Goal: Transaction & Acquisition: Purchase product/service

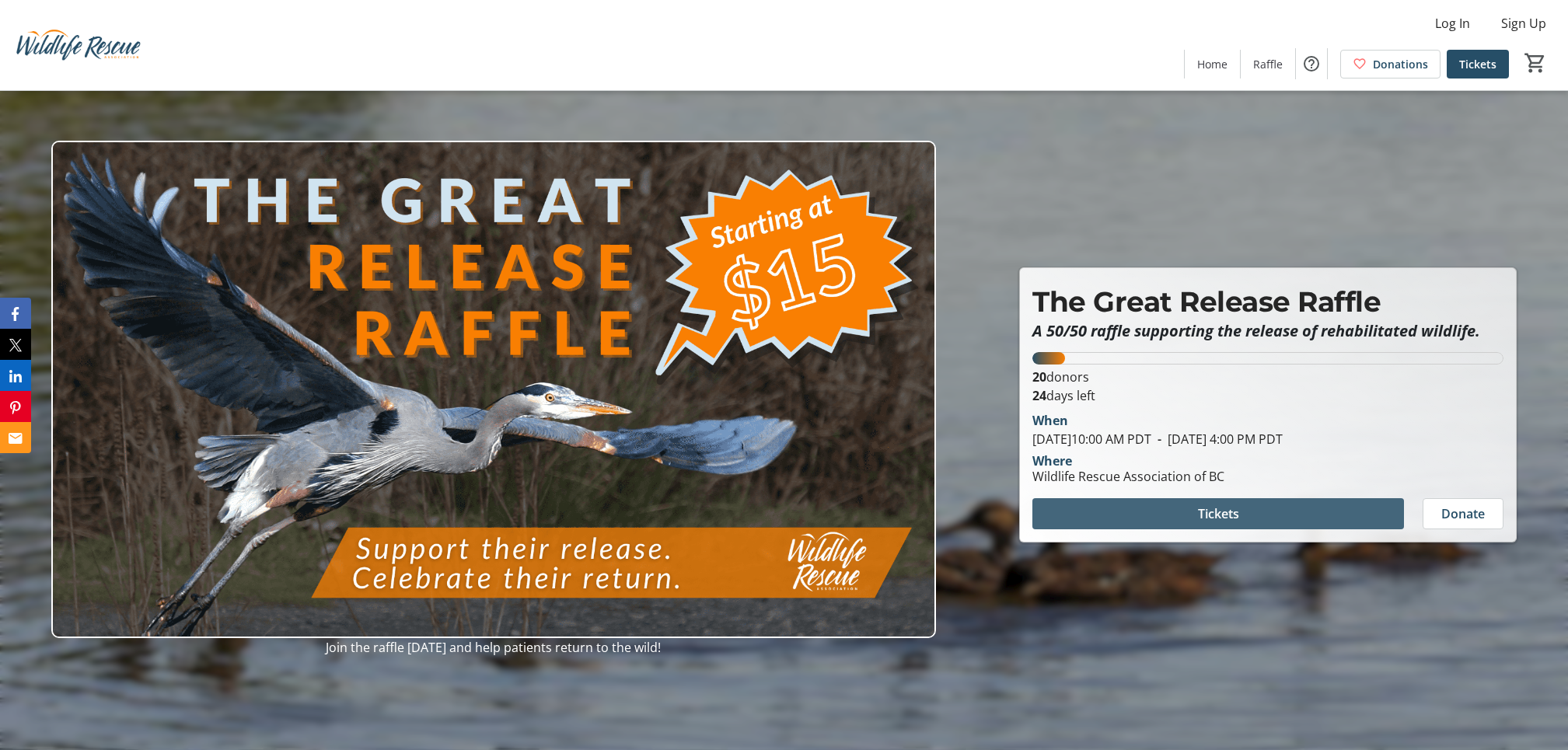
click at [1230, 512] on span "Tickets" at bounding box center [1218, 513] width 41 height 19
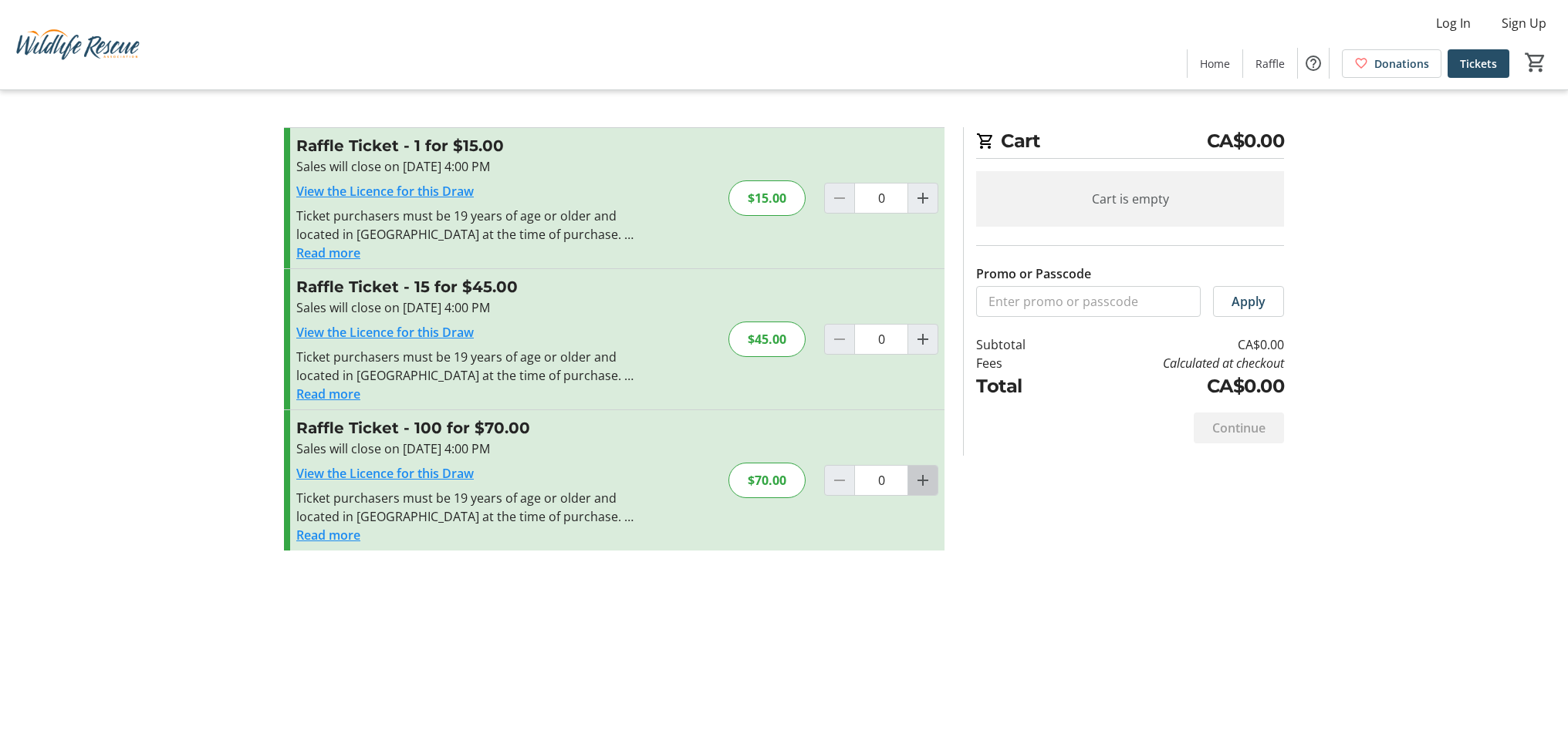
click at [923, 481] on mat-icon "Increment by one" at bounding box center [923, 480] width 19 height 19
type input "1"
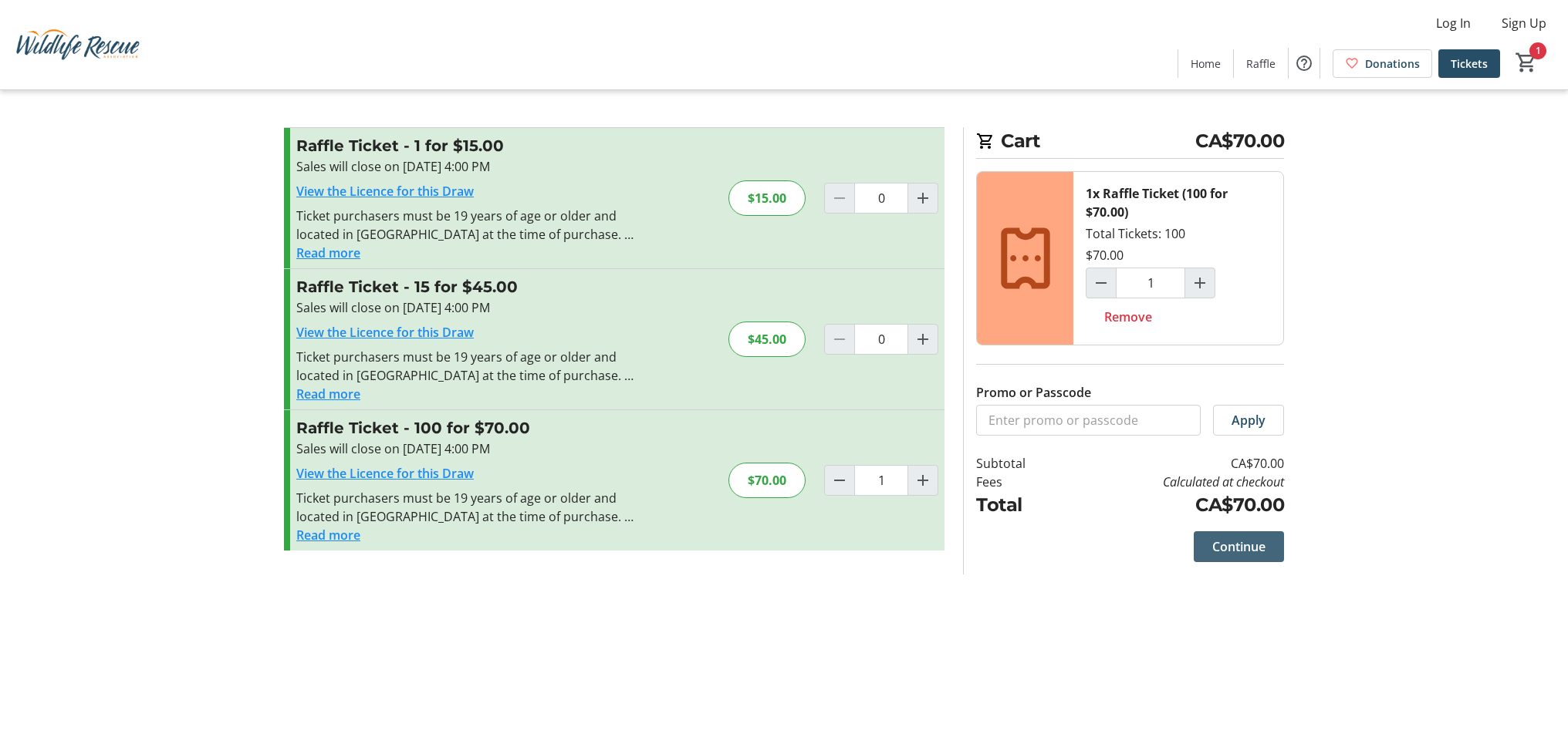
click at [1238, 545] on span "Continue" at bounding box center [1239, 546] width 53 height 19
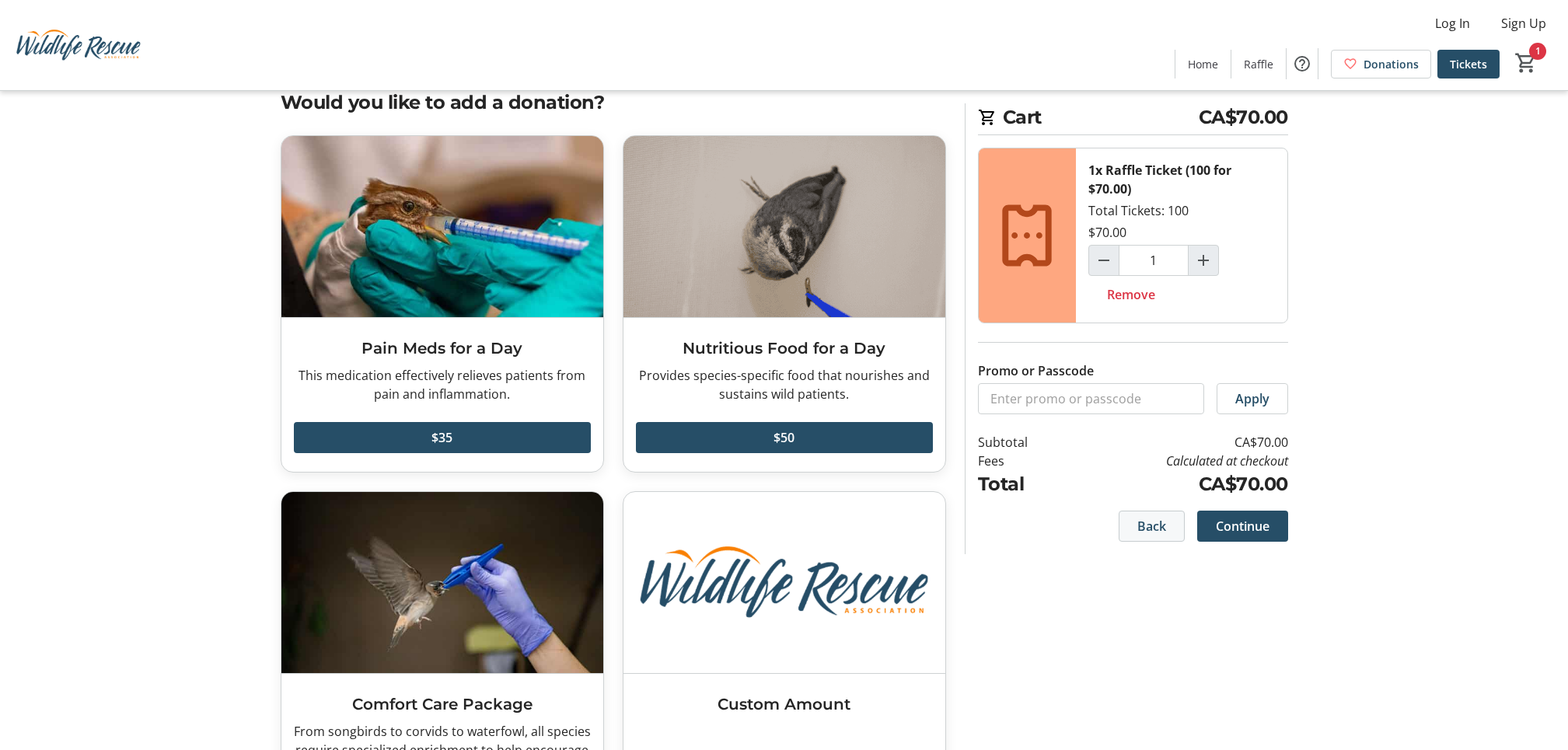
scroll to position [125, 0]
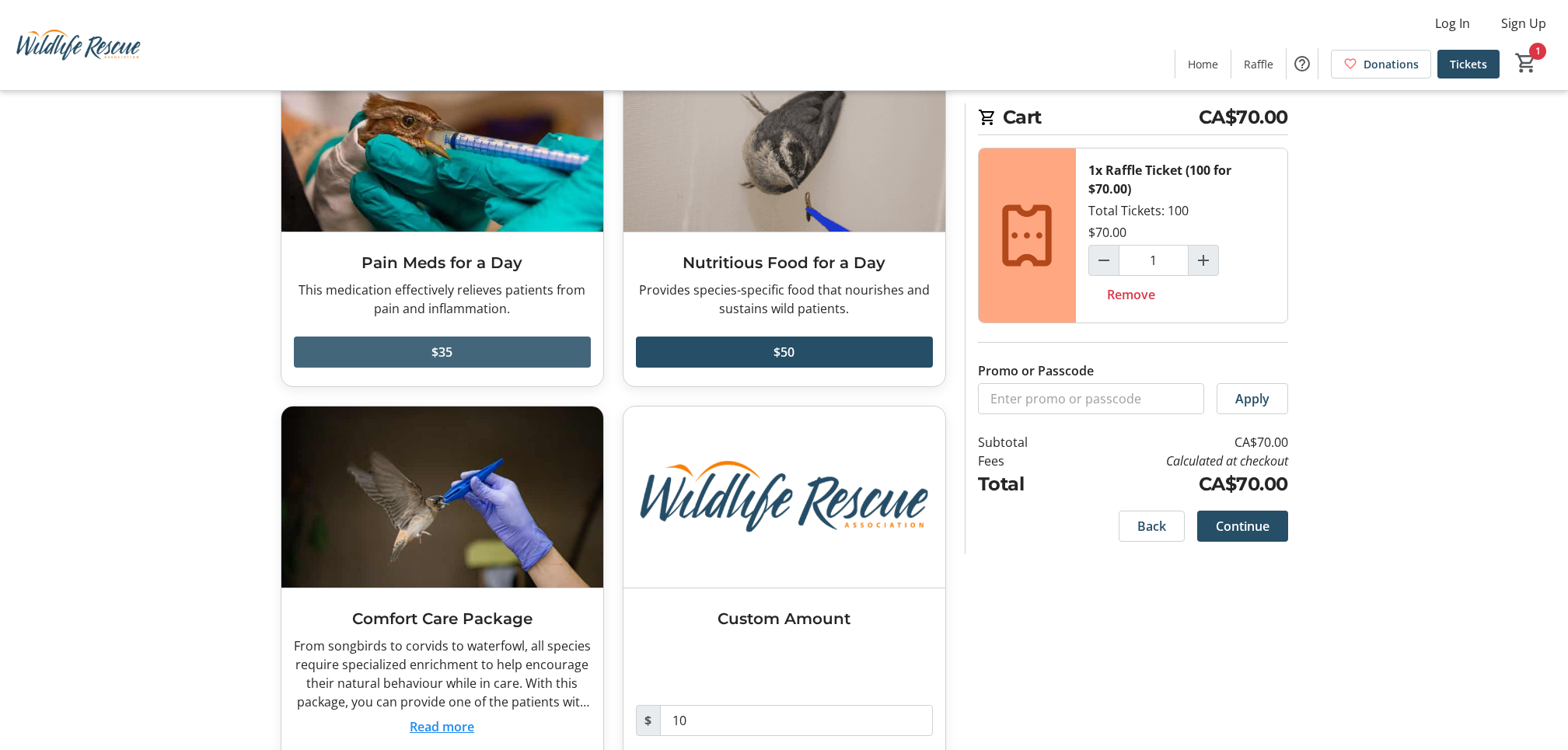
click at [444, 350] on span "$35" at bounding box center [442, 351] width 21 height 19
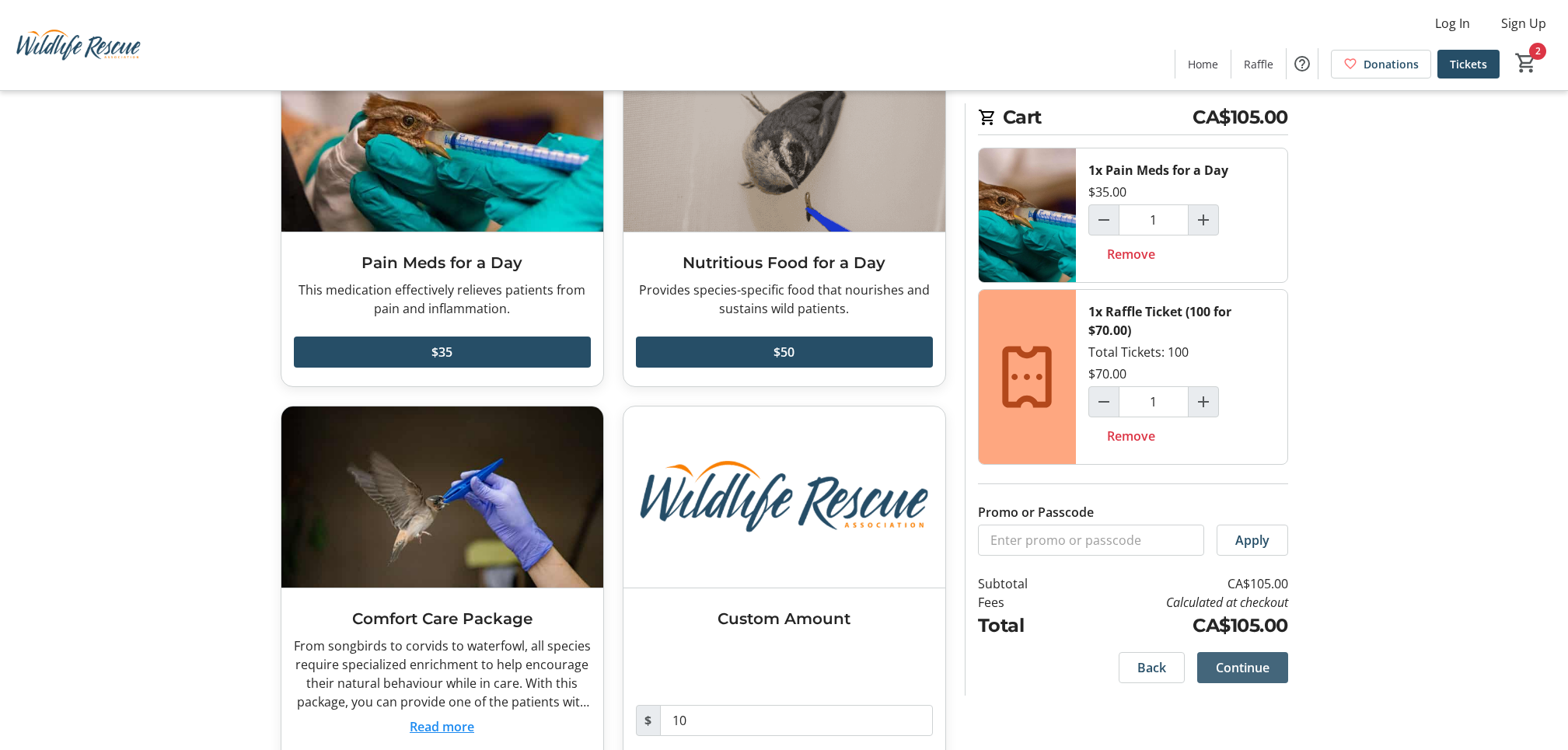
click at [1242, 667] on span "Continue" at bounding box center [1242, 667] width 53 height 19
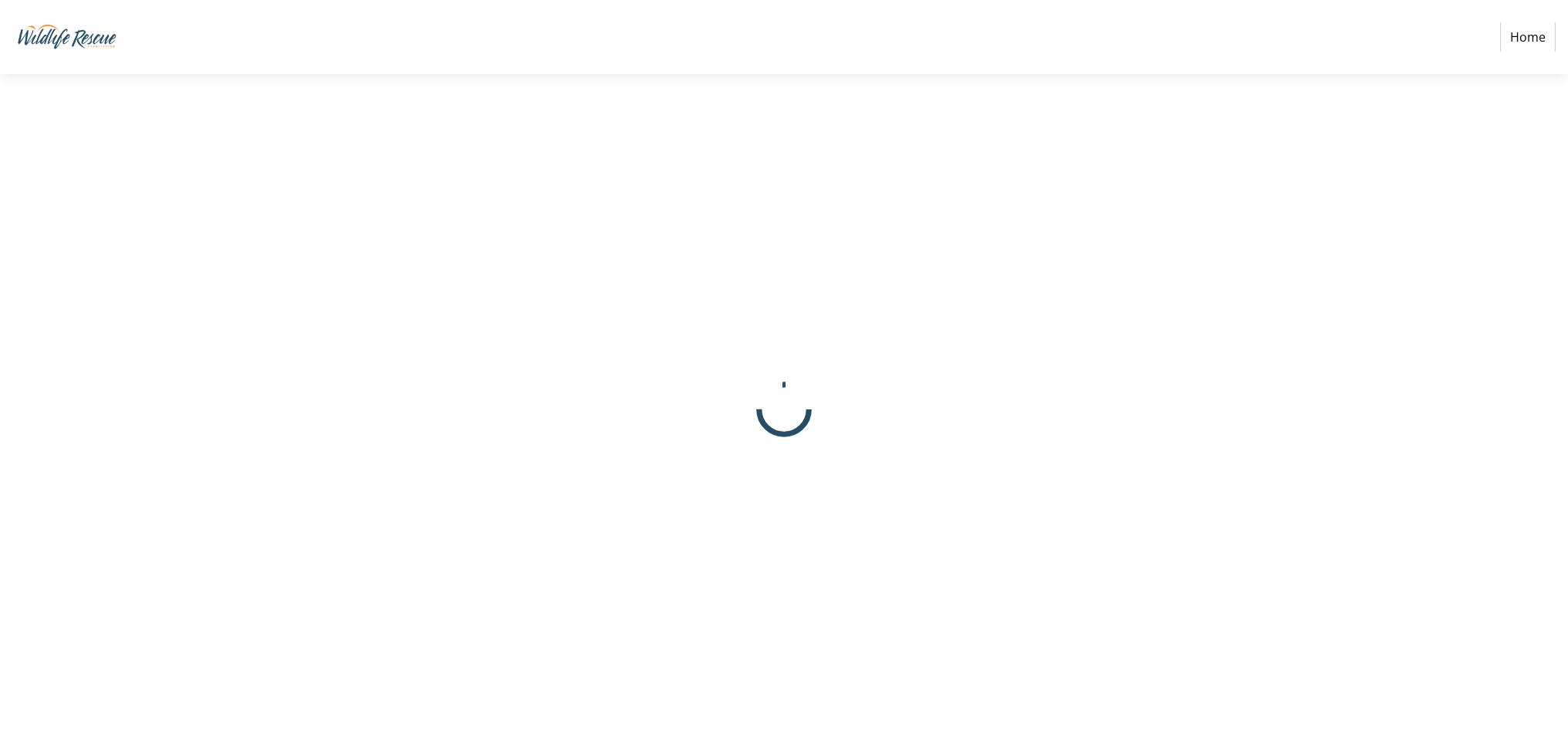
select select "CA"
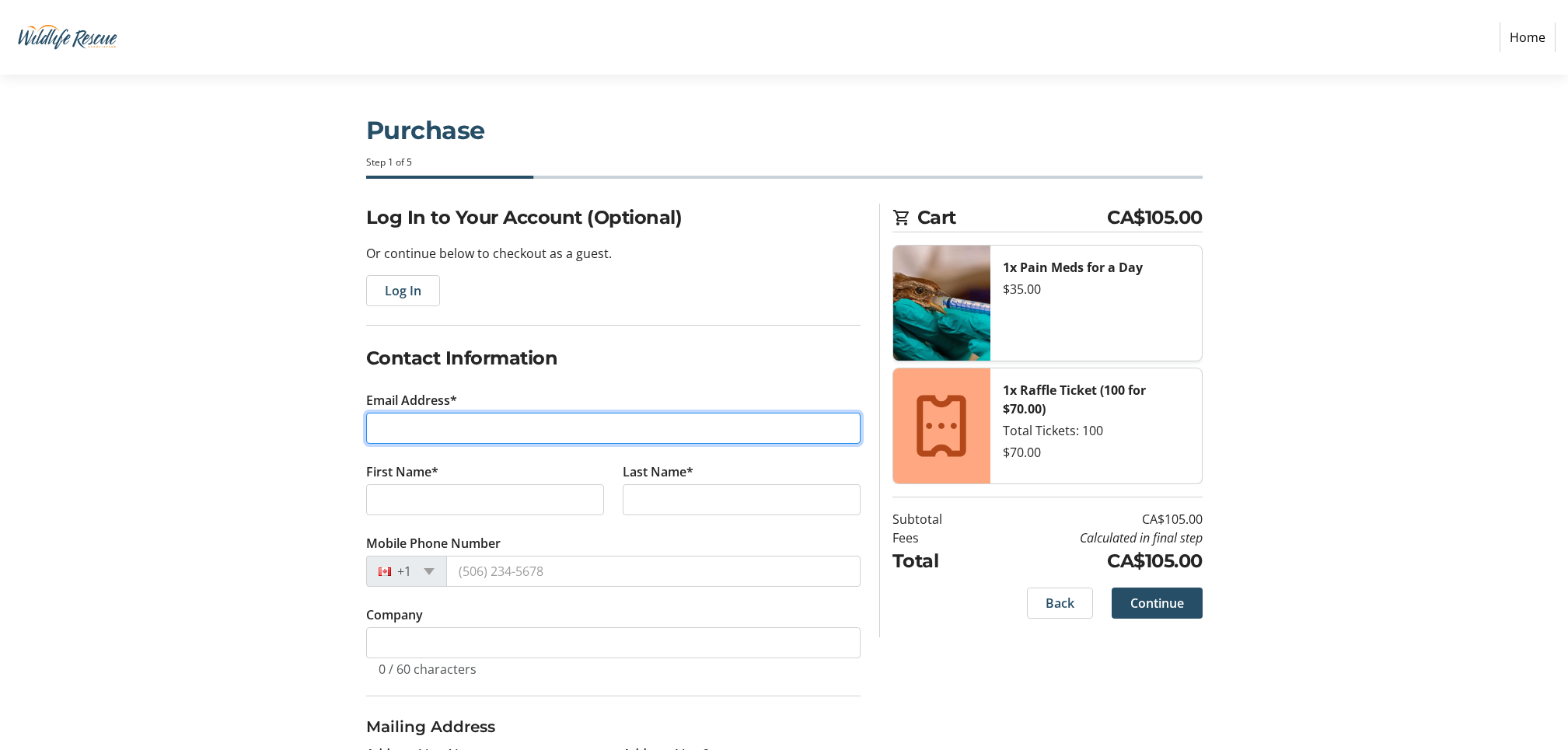
click at [380, 426] on input "Email Address*" at bounding box center [614, 428] width 495 height 31
type input "[EMAIL_ADDRESS][DOMAIN_NAME]"
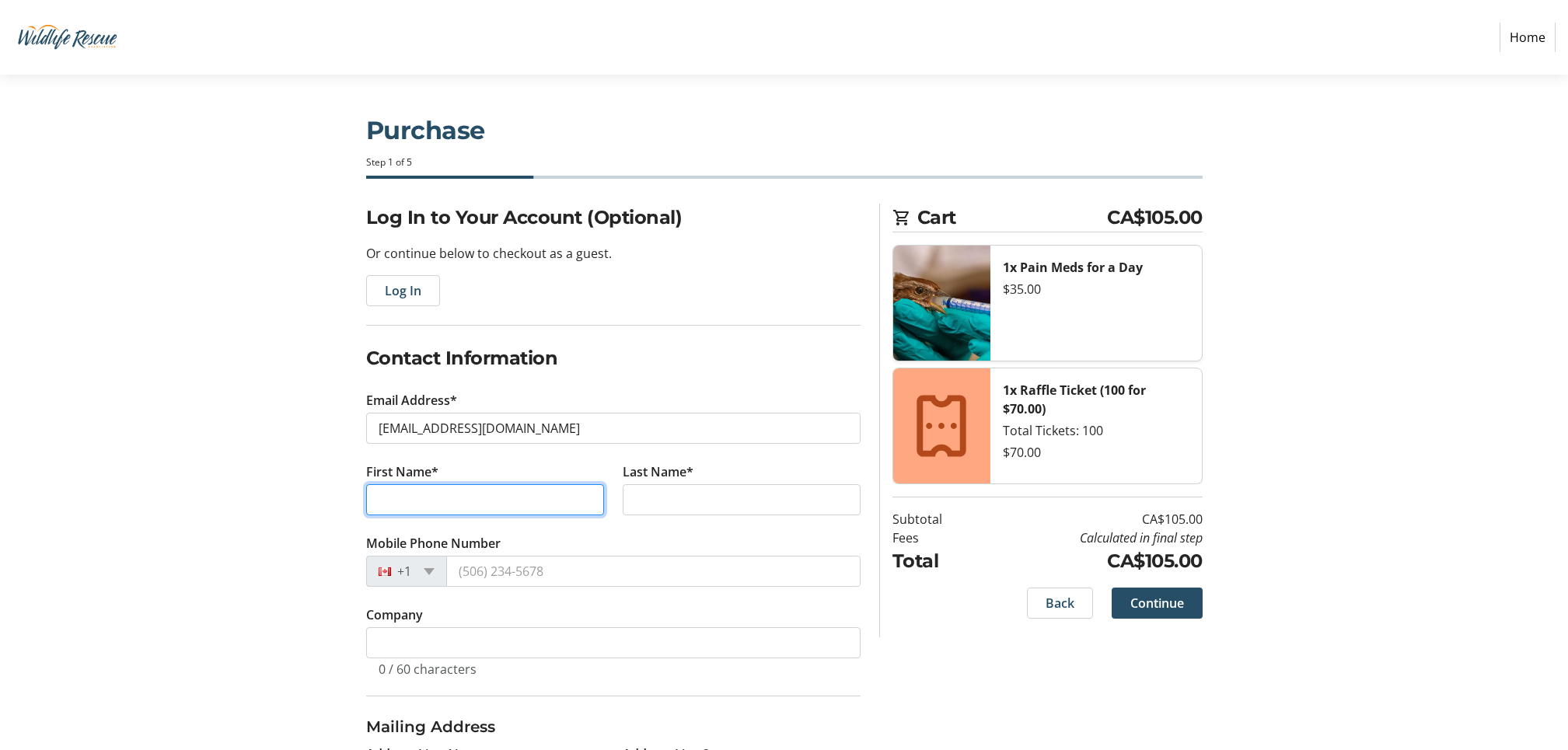
type input "[PERSON_NAME]"
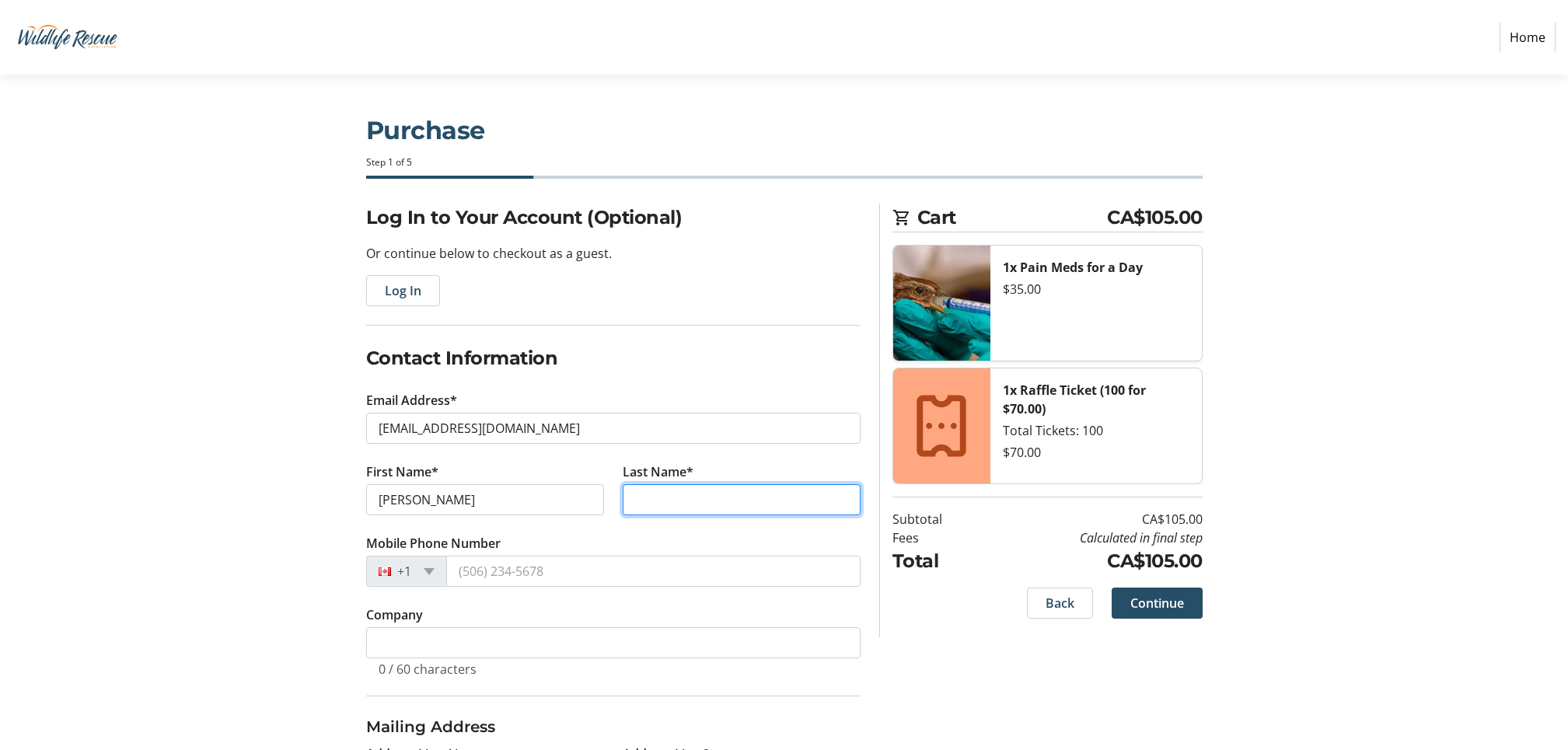
type input "[PERSON_NAME]"
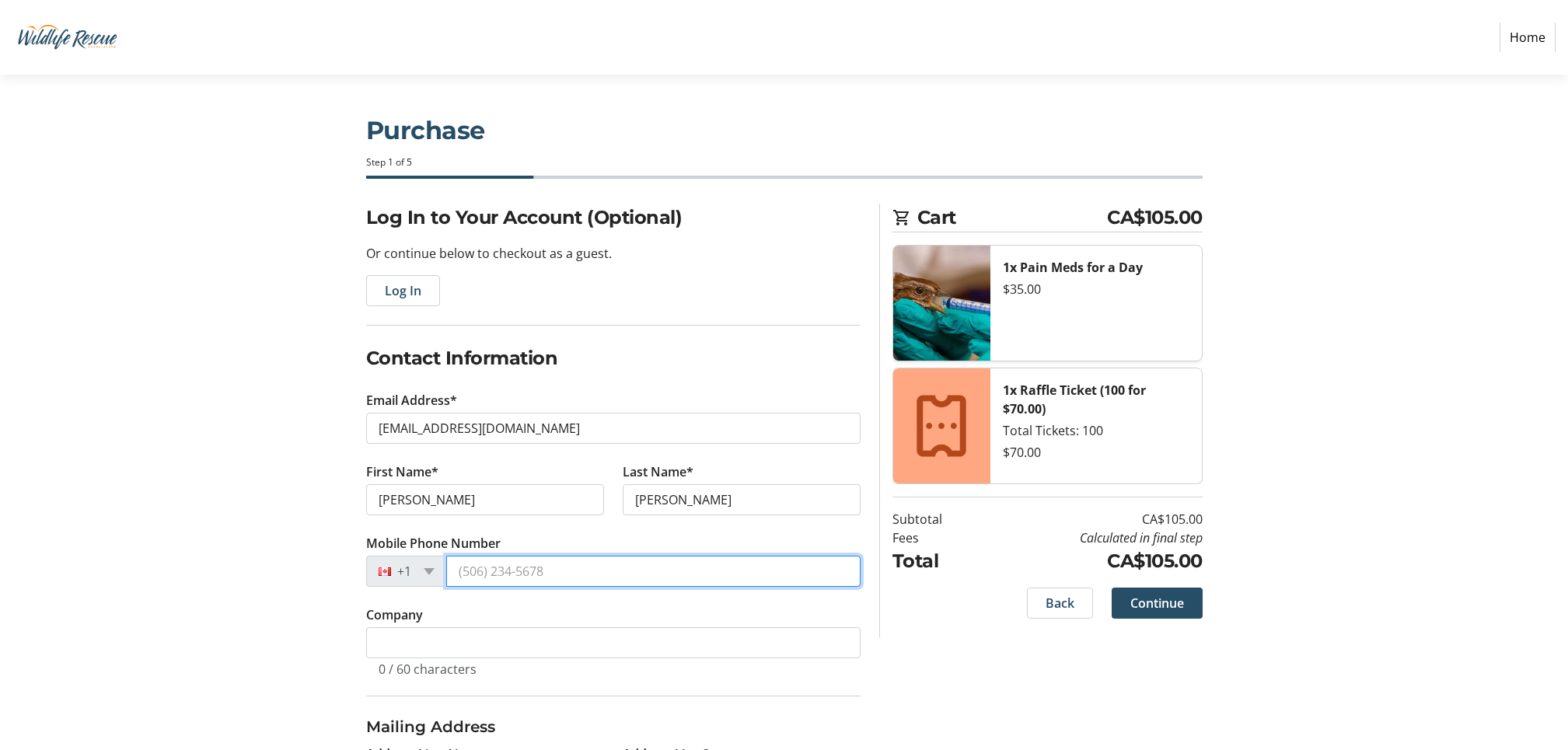
type input "[PHONE_NUMBER]"
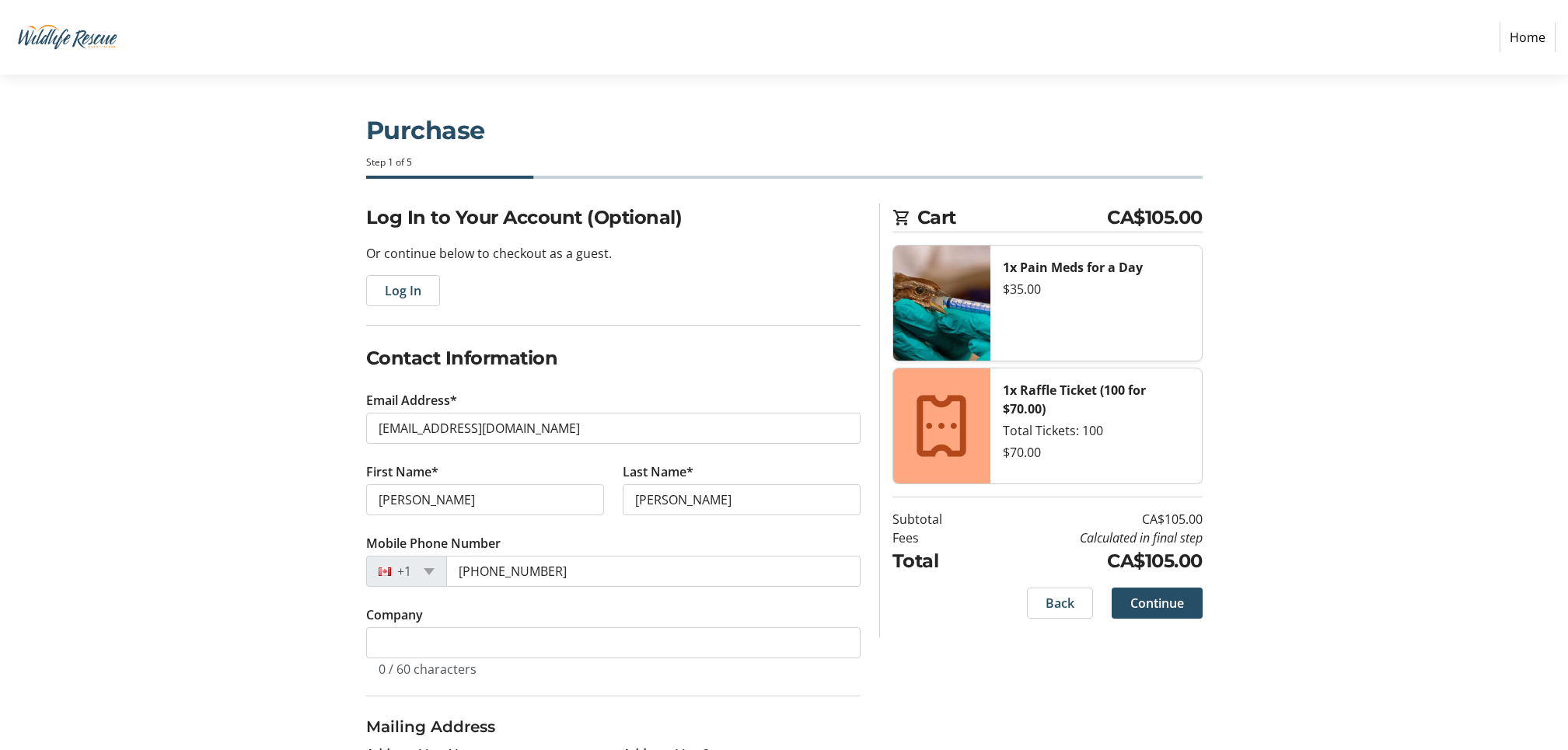
type input "[STREET_ADDRESS]"
type input "[GEOGRAPHIC_DATA]"
select select "BC"
type input "V7J 3H6"
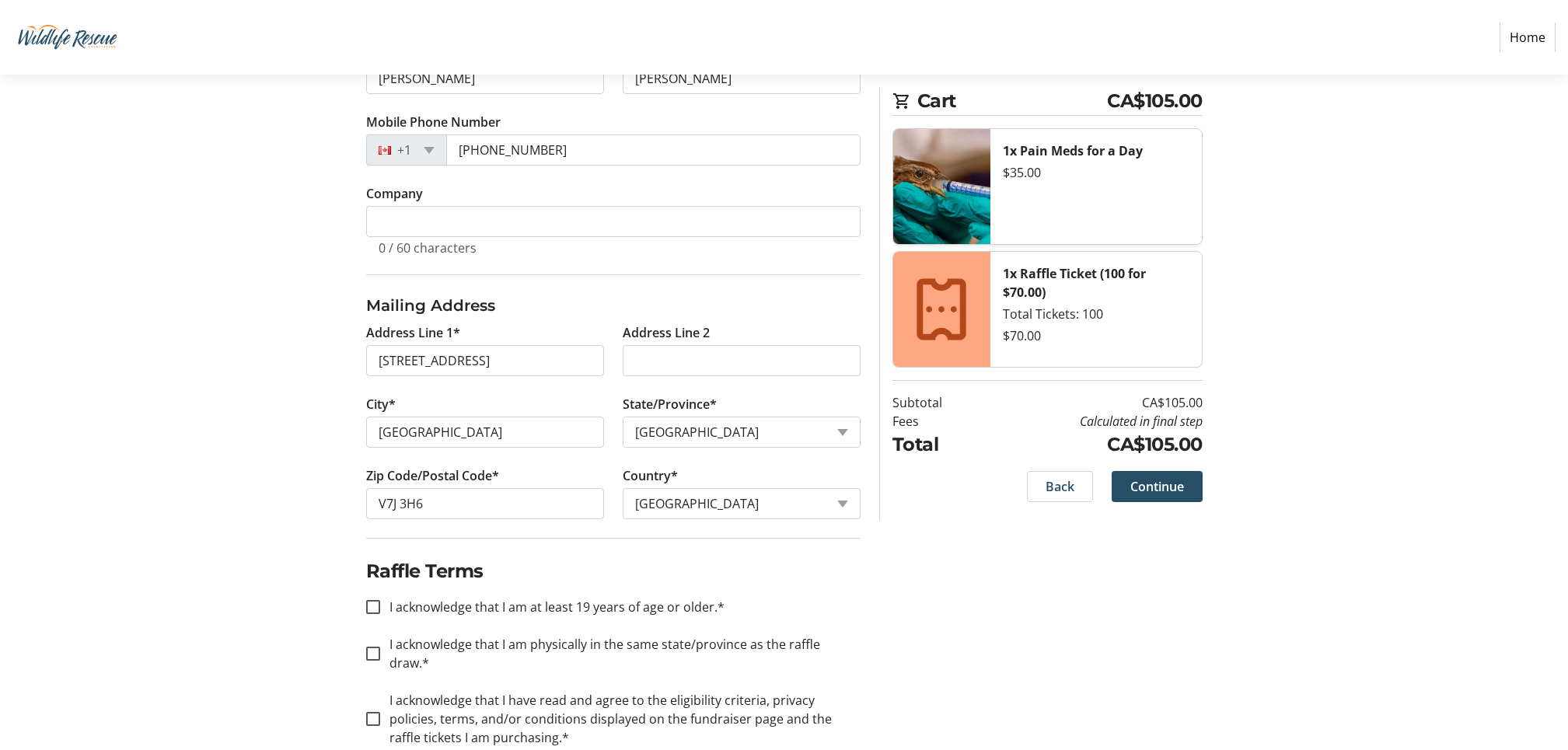
scroll to position [437, 0]
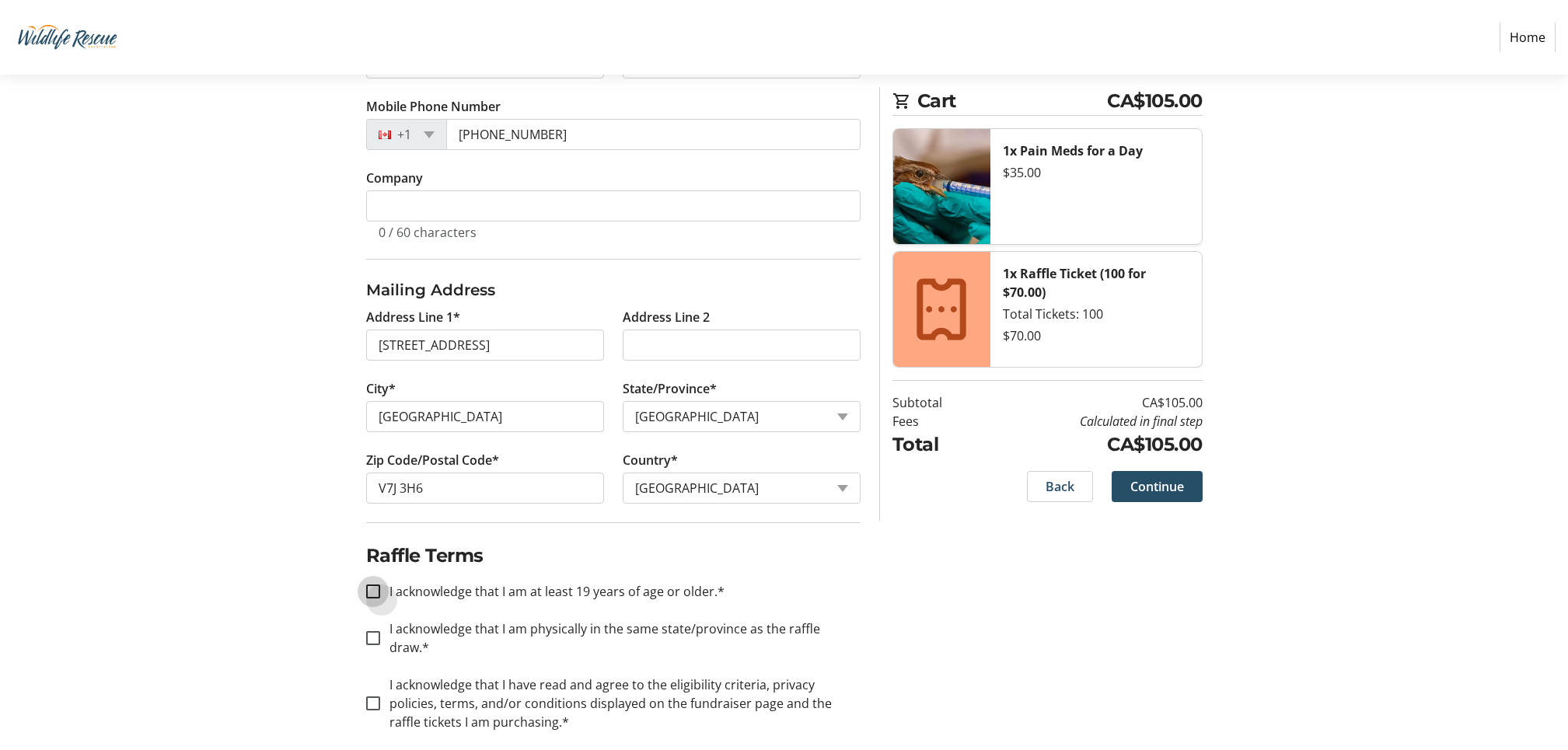
click at [374, 591] on input "I acknowledge that I am at least 19 years of age or older.*" at bounding box center [374, 592] width 14 height 14
checkbox input "true"
click at [374, 632] on input "I acknowledge that I am physically in the same state/province as the raffle dra…" at bounding box center [374, 639] width 14 height 14
checkbox input "true"
click at [368, 697] on input "I acknowledge that I have read and agree to the eligibility criteria, privacy p…" at bounding box center [374, 704] width 14 height 14
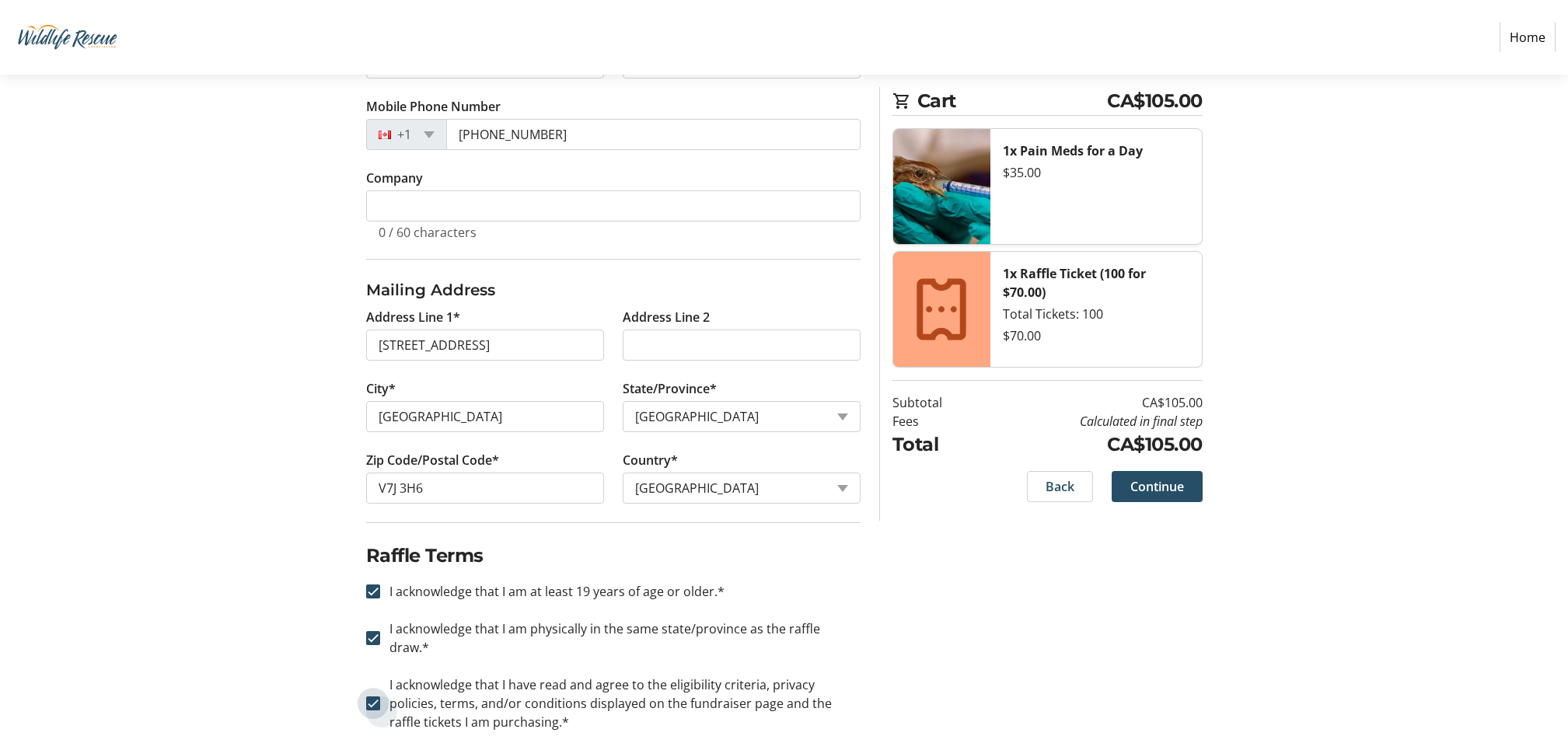
checkbox input "true"
click at [1149, 484] on span "Continue" at bounding box center [1157, 487] width 53 height 19
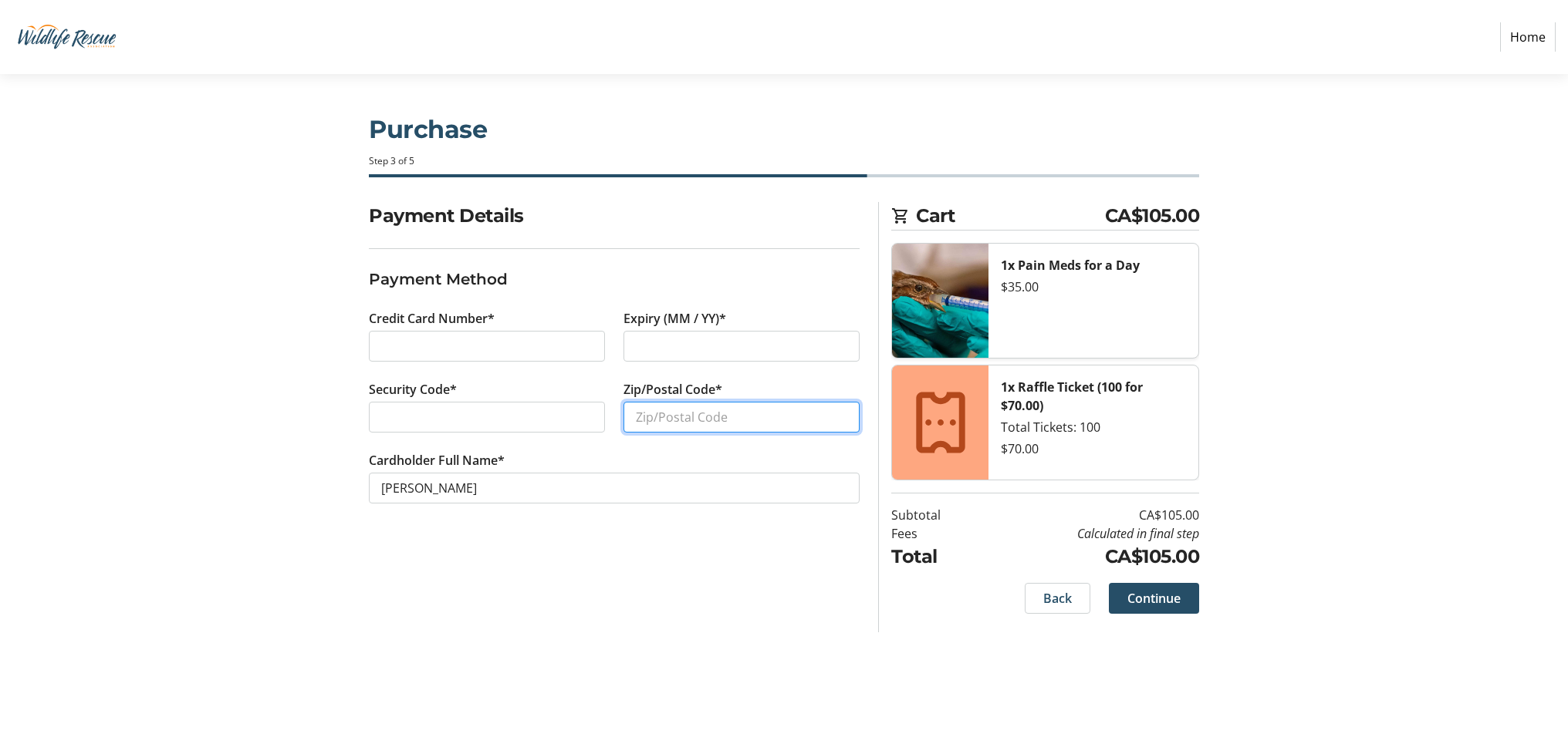
click at [668, 421] on input "Zip/Postal Code*" at bounding box center [741, 417] width 236 height 31
type input "V7J 3H6"
click at [1139, 597] on span "Continue" at bounding box center [1154, 598] width 53 height 19
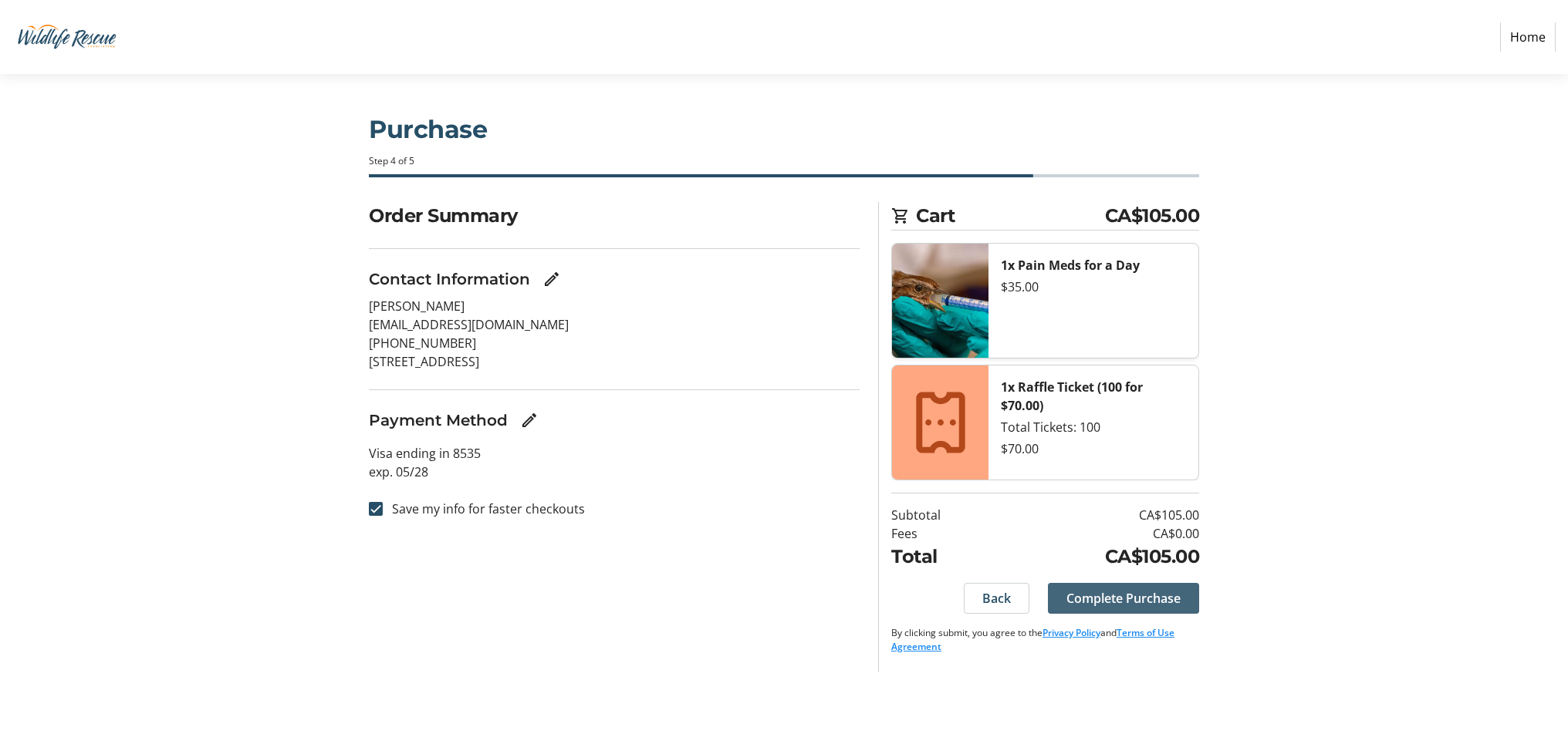
click at [1140, 597] on span "Complete Purchase" at bounding box center [1123, 598] width 114 height 19
